Goal: Transaction & Acquisition: Purchase product/service

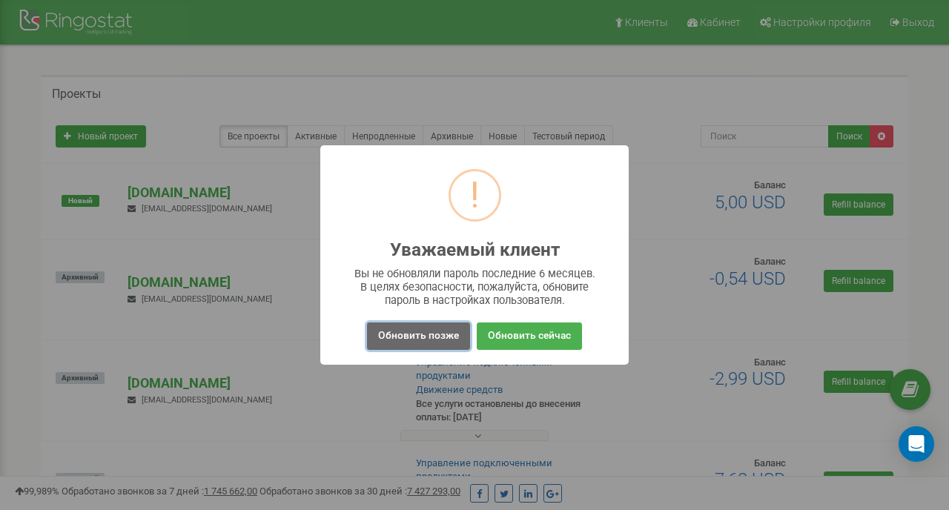
click at [432, 336] on button "Обновить позже" at bounding box center [418, 336] width 103 height 27
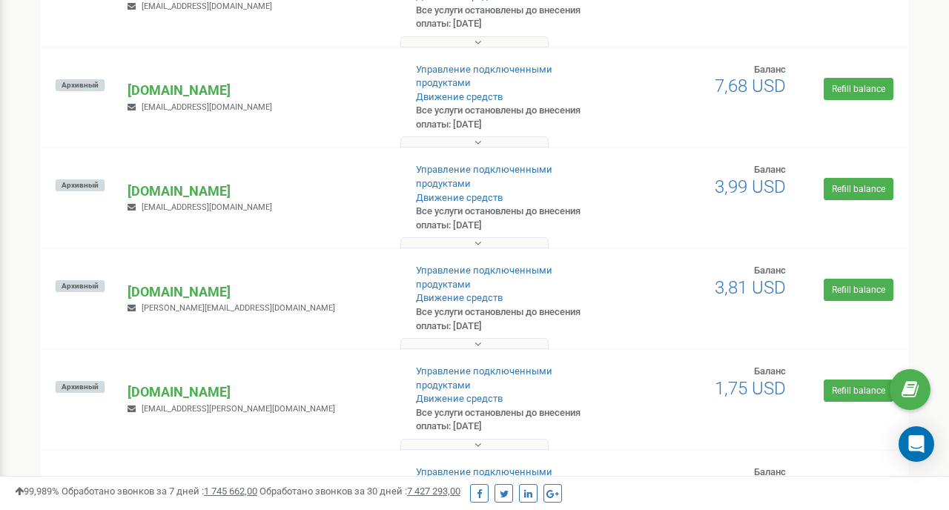
scroll to position [420, 0]
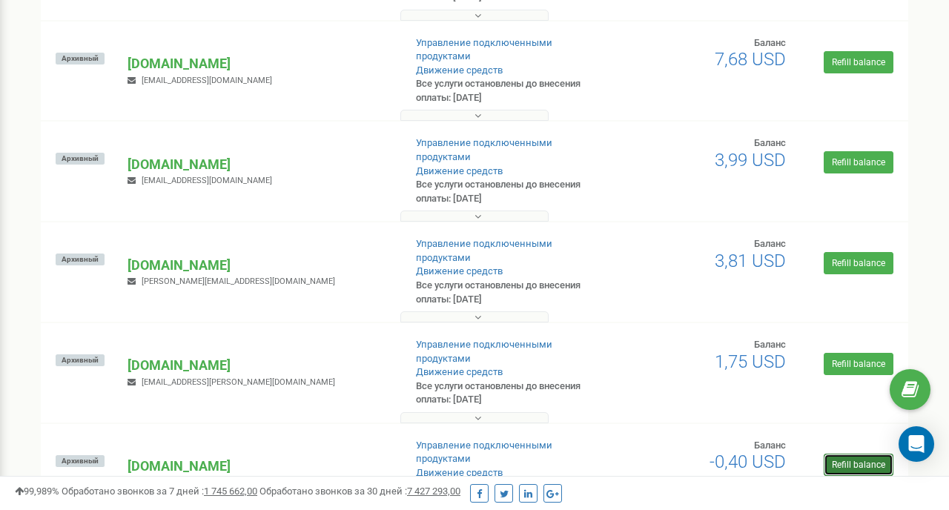
click at [843, 454] on link "Refill balance" at bounding box center [859, 465] width 70 height 22
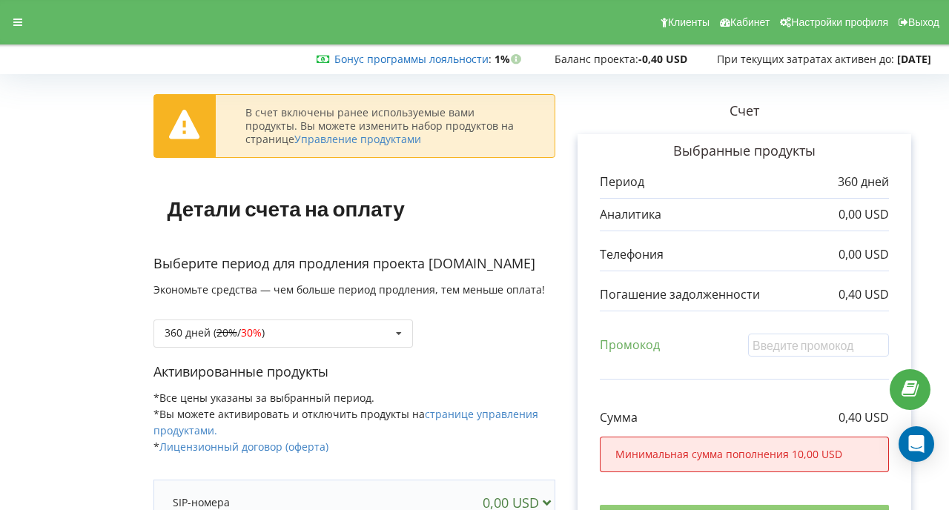
click at [445, 59] on link "Бонус программы лояльности" at bounding box center [411, 59] width 154 height 14
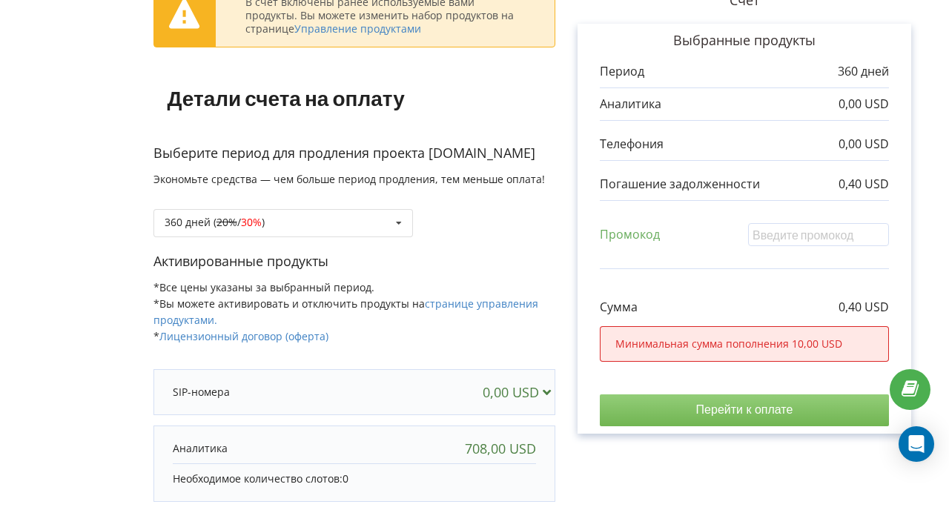
scroll to position [137, 0]
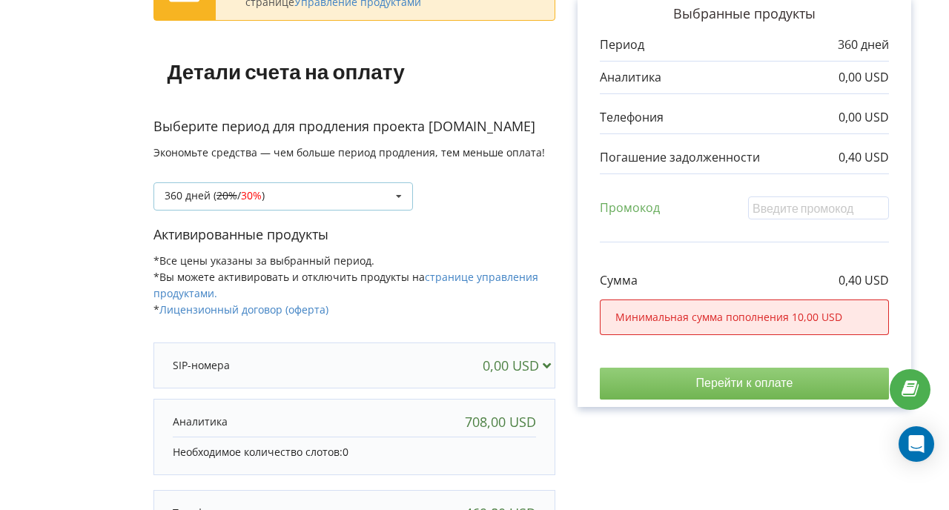
click at [314, 207] on div "360 дней ( 20% / 30% ) 90 дней 20% / 30%" at bounding box center [283, 196] width 260 height 28
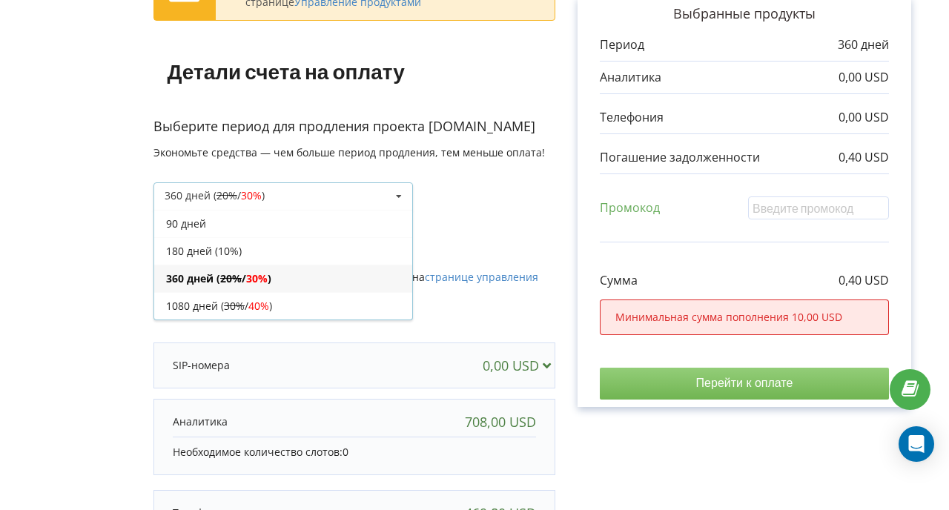
click at [263, 216] on div "90 дней" at bounding box center [283, 223] width 258 height 27
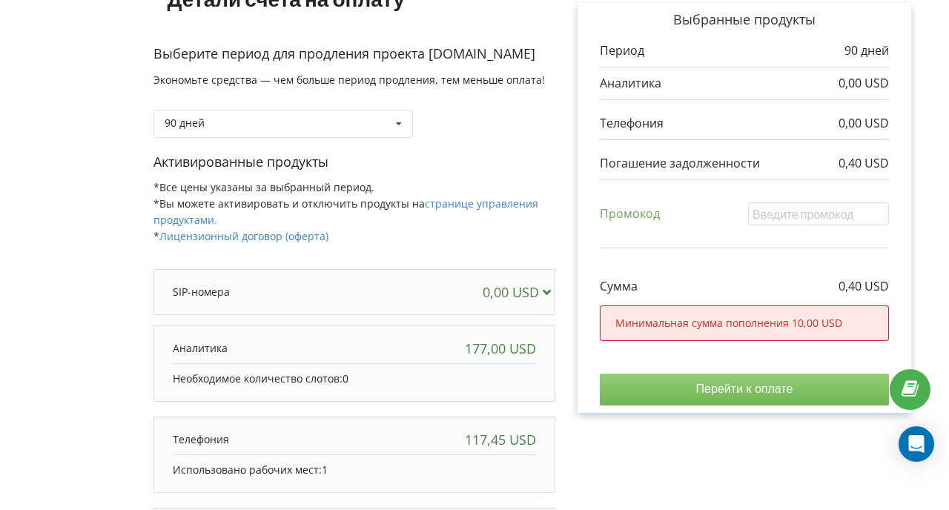
scroll to position [378, 0]
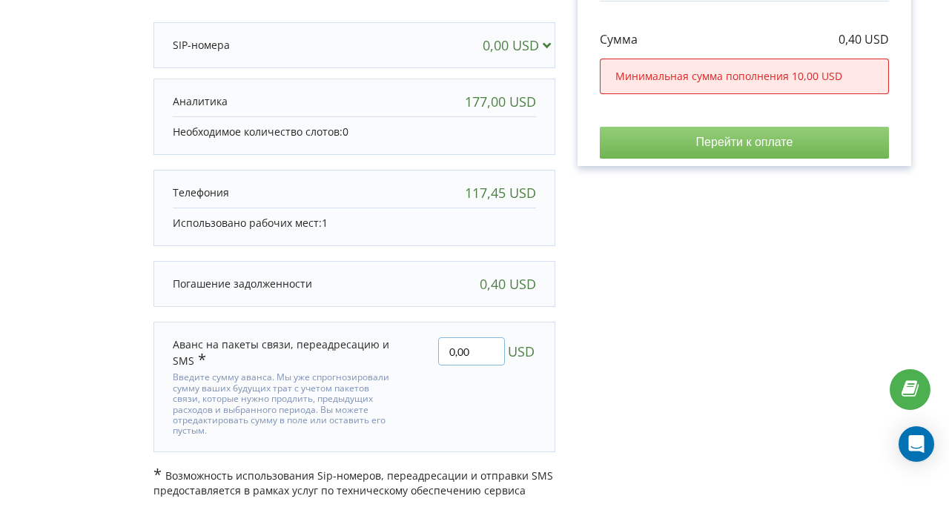
click at [471, 349] on input "0,00" at bounding box center [471, 351] width 67 height 28
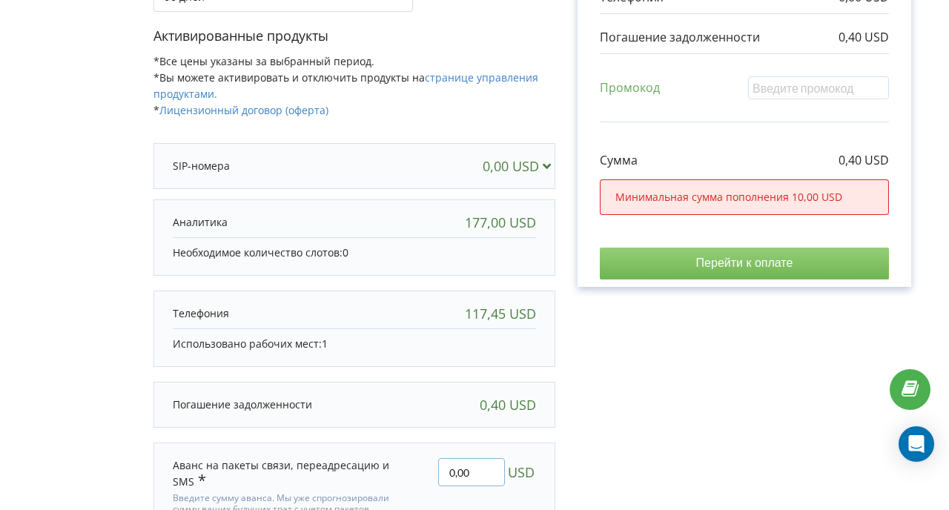
scroll to position [230, 0]
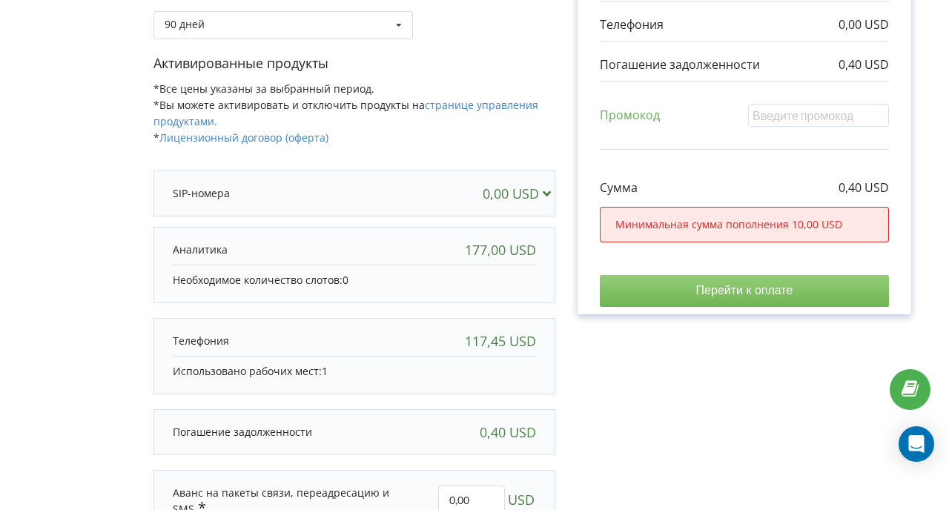
click at [472, 242] on div "177,00 USD" at bounding box center [500, 249] width 71 height 15
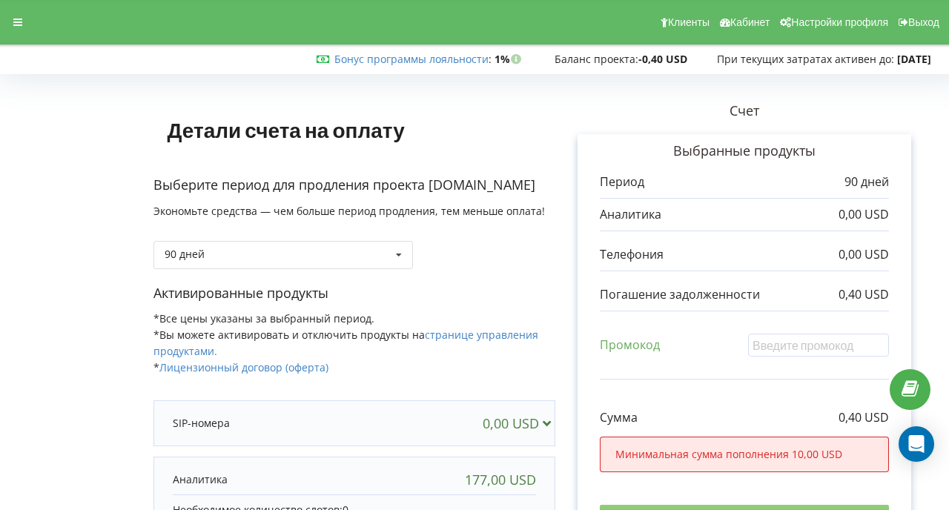
scroll to position [378, 0]
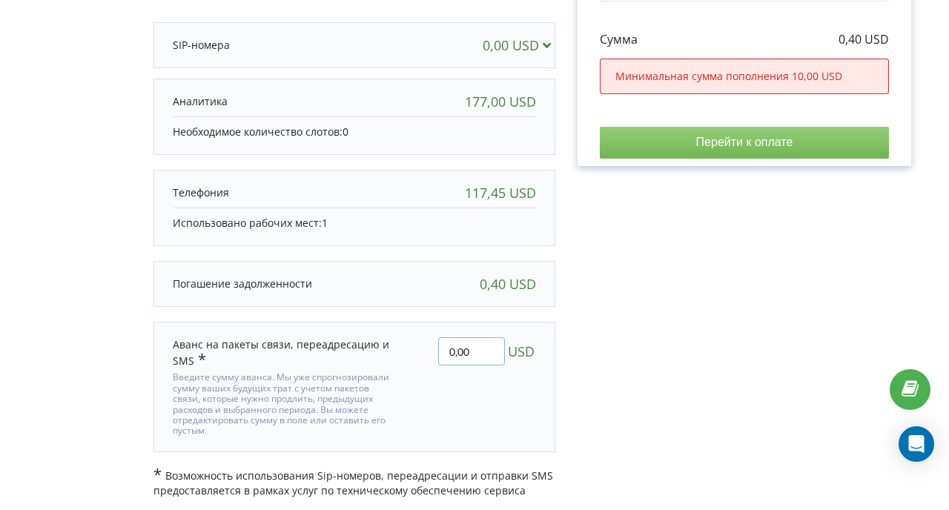
click at [455, 348] on input "0,00" at bounding box center [471, 351] width 67 height 28
type input "09,00"
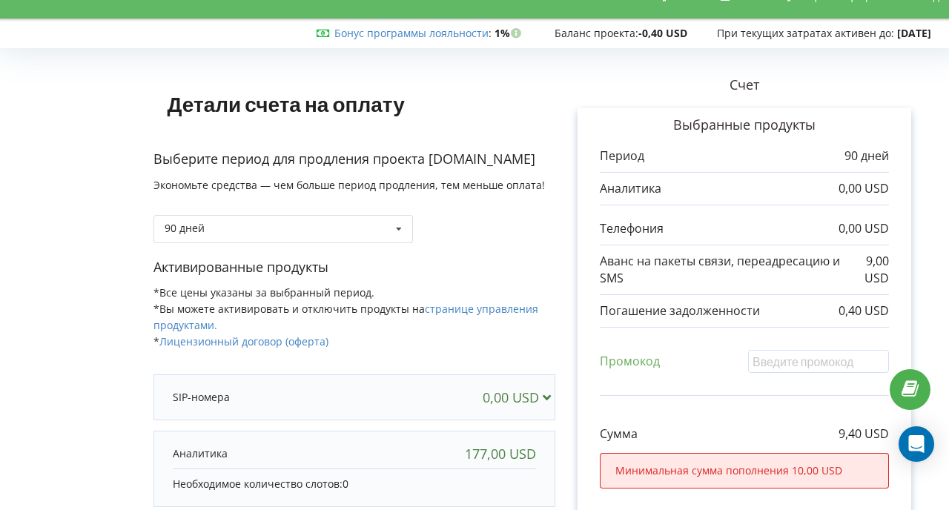
scroll to position [0, 0]
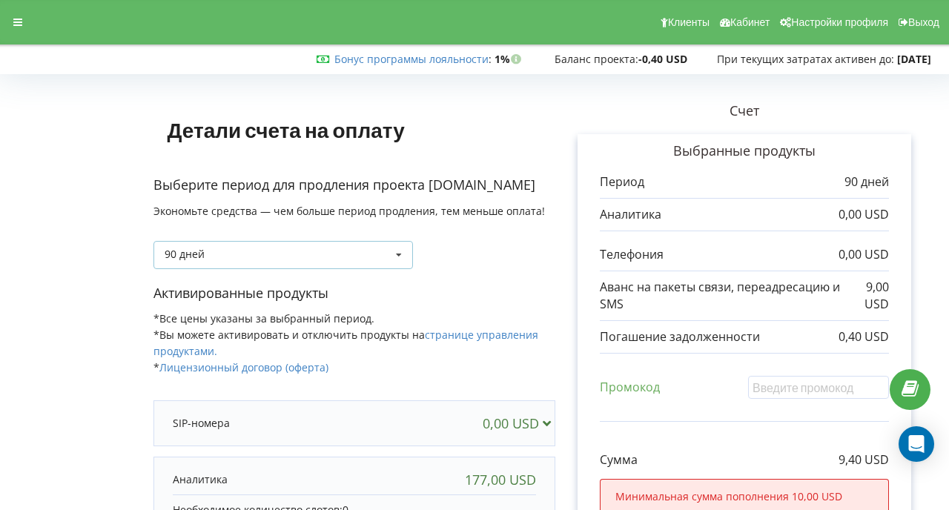
click at [388, 254] on icon at bounding box center [399, 255] width 22 height 27
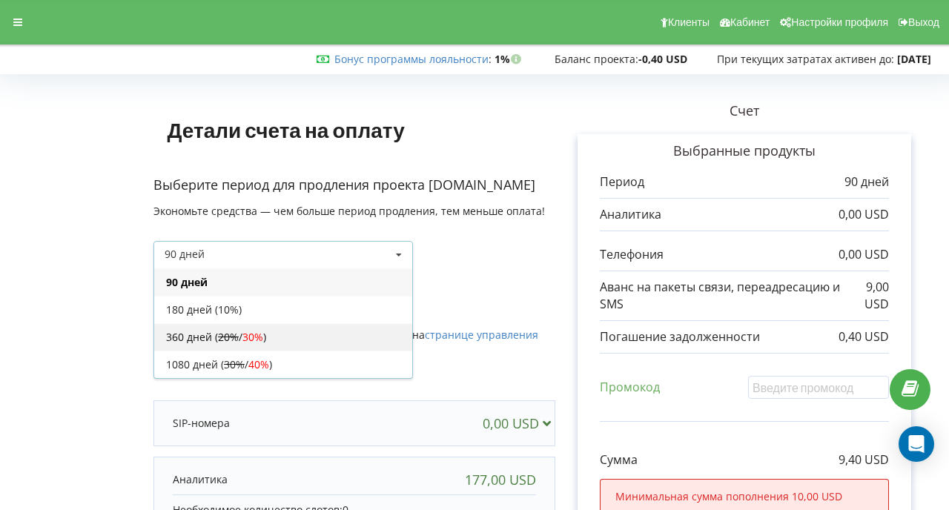
click at [325, 331] on div "360 дней ( 20% / 30% )" at bounding box center [283, 336] width 258 height 27
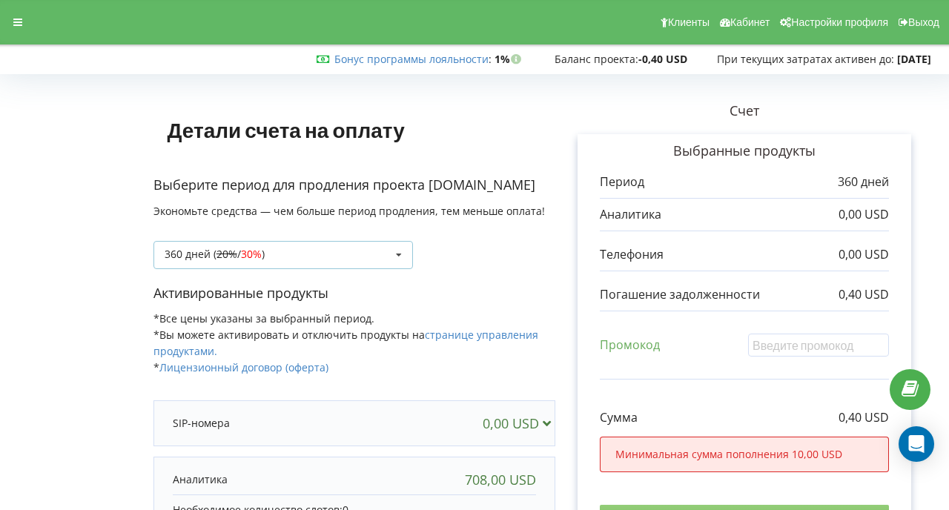
click at [308, 265] on div "360 дней ( 20% / 30% ) 90 дней 20% / 30%" at bounding box center [283, 255] width 260 height 28
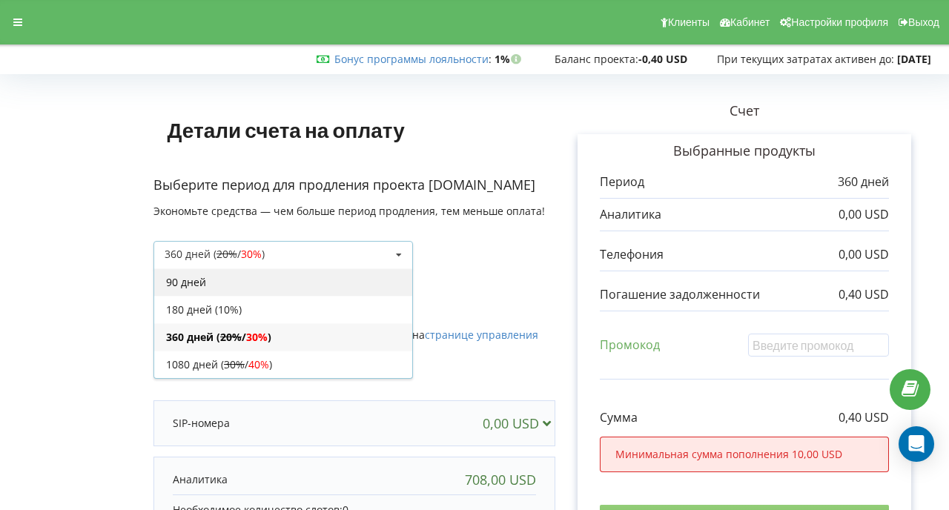
click at [232, 290] on div "90 дней" at bounding box center [283, 281] width 258 height 27
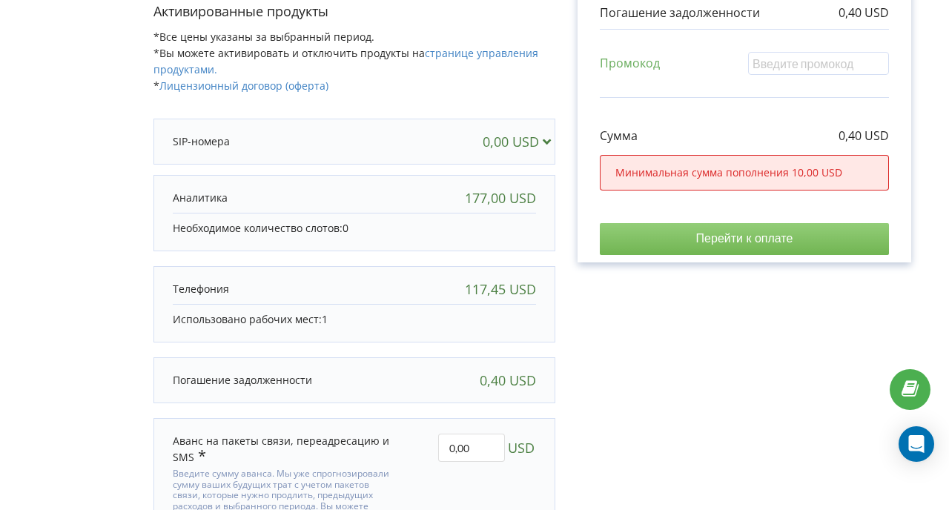
scroll to position [378, 0]
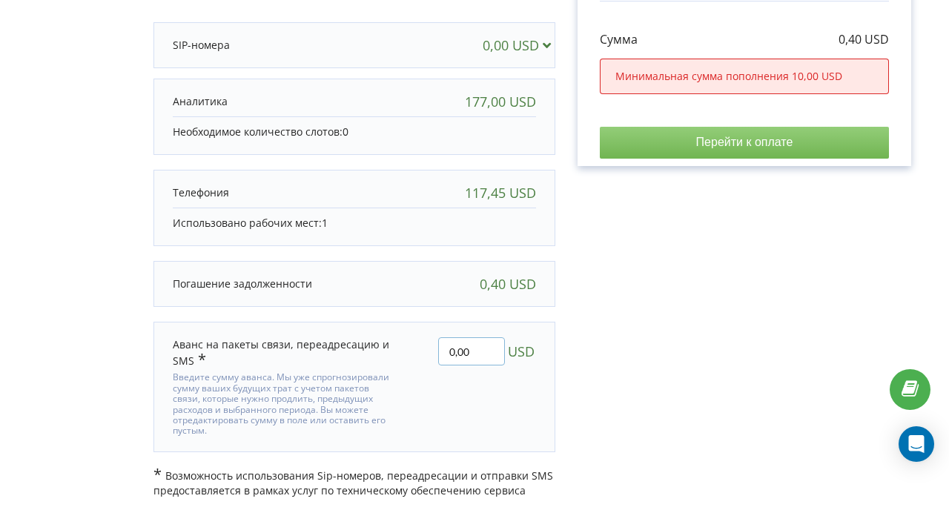
click at [454, 350] on input "0,00" at bounding box center [471, 351] width 67 height 28
type input "9,60"
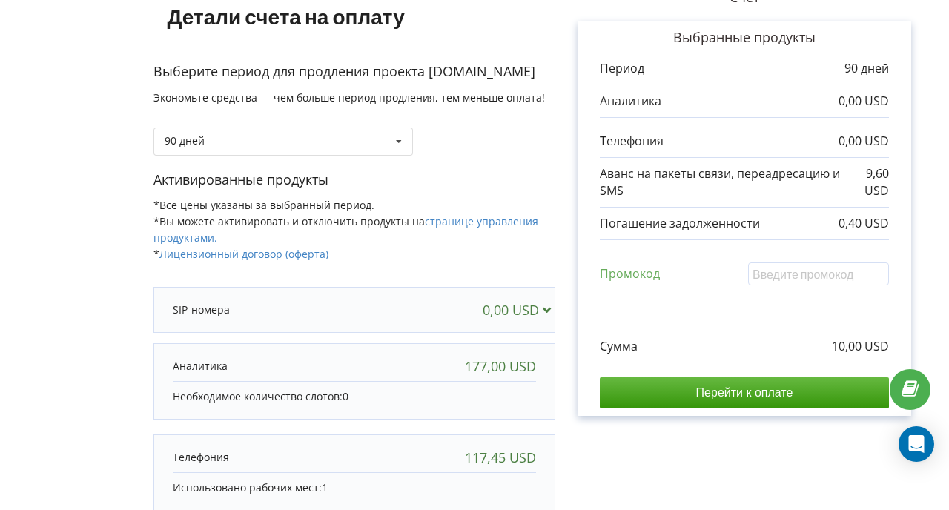
scroll to position [111, 0]
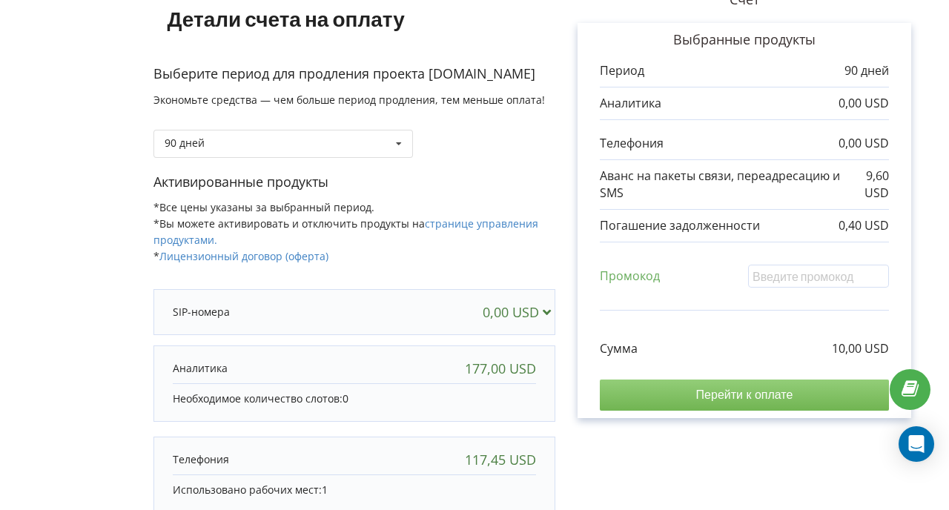
click at [722, 401] on input "Перейти к оплате" at bounding box center [744, 395] width 289 height 31
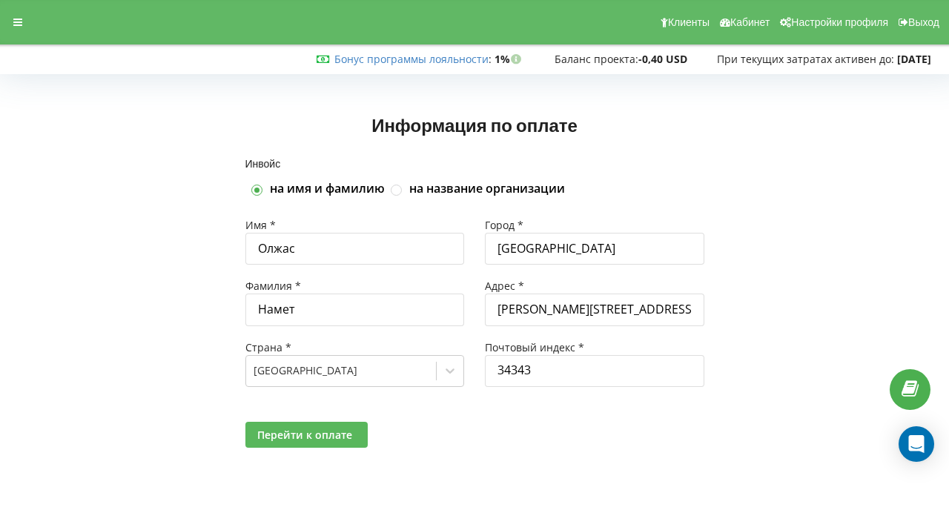
click at [337, 427] on button "Перейти к оплате" at bounding box center [306, 435] width 122 height 26
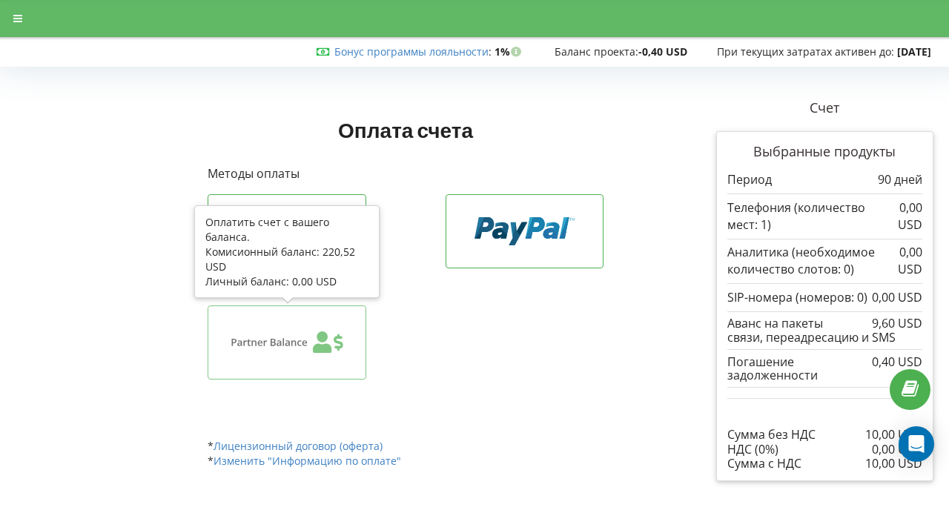
click at [298, 348] on icon at bounding box center [287, 342] width 113 height 28
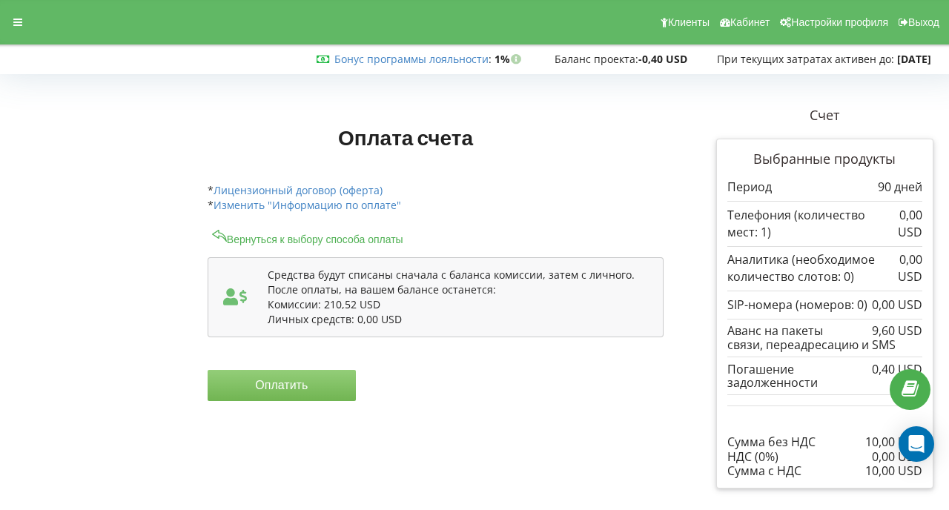
click at [307, 376] on button "Оплатить" at bounding box center [282, 385] width 148 height 31
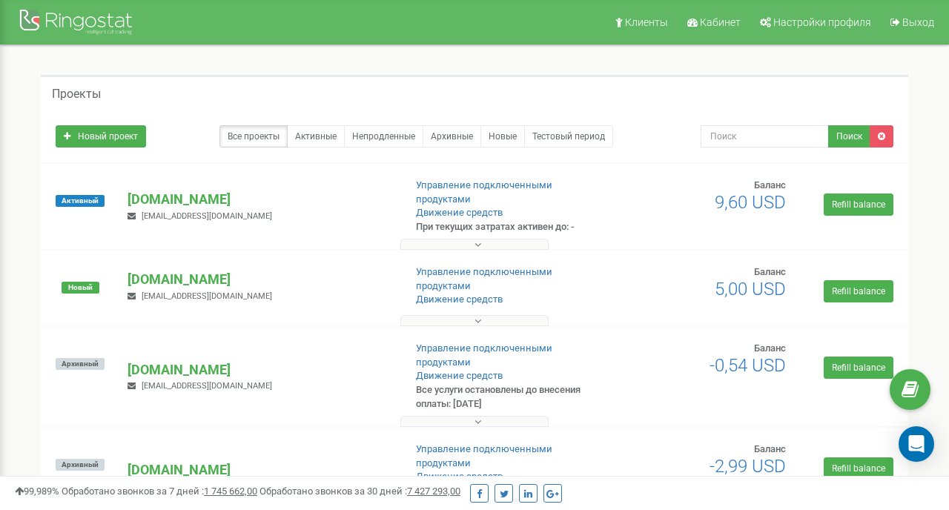
click at [489, 239] on button at bounding box center [474, 244] width 148 height 11
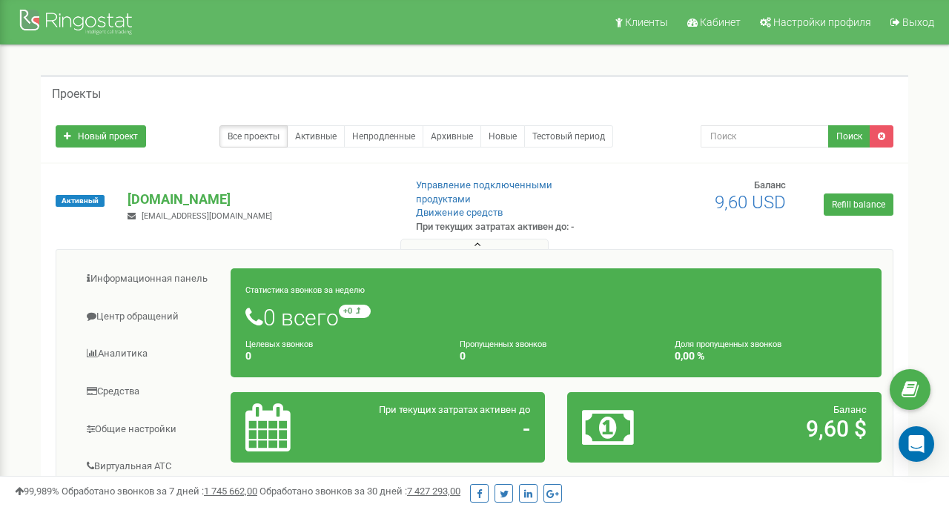
click at [575, 220] on p "При текущих затратах активен до: -" at bounding box center [512, 227] width 193 height 14
